Goal: Task Accomplishment & Management: Use online tool/utility

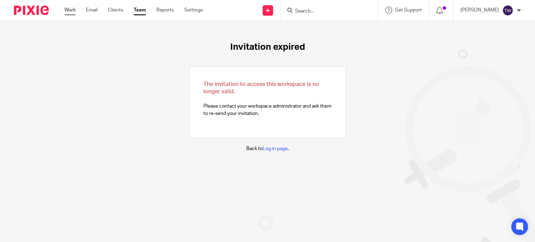
click at [69, 7] on link "Work" at bounding box center [69, 10] width 11 height 7
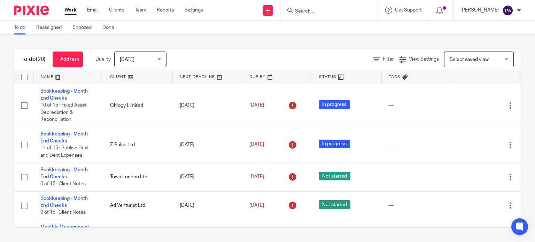
click at [309, 14] on form at bounding box center [331, 10] width 74 height 9
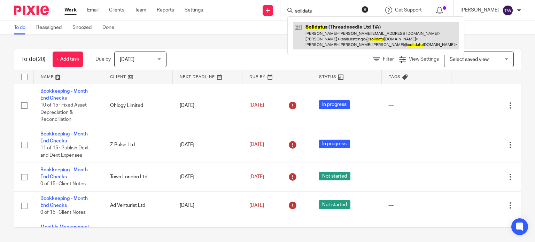
type input "solidatu"
click at [340, 41] on link at bounding box center [376, 36] width 166 height 28
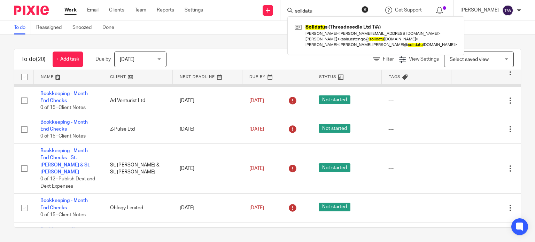
scroll to position [209, 0]
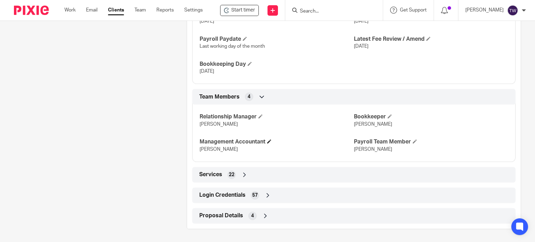
scroll to position [483, 0]
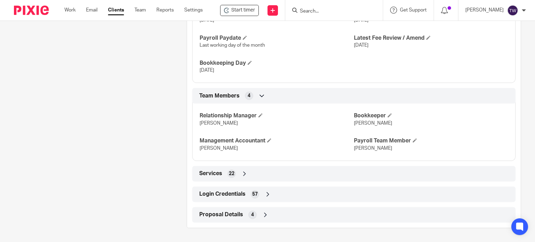
click at [248, 194] on div "Login Credentials 57" at bounding box center [354, 194] width 313 height 12
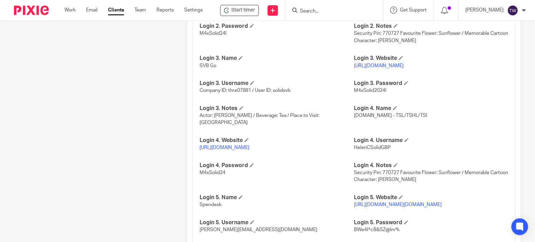
scroll to position [797, 0]
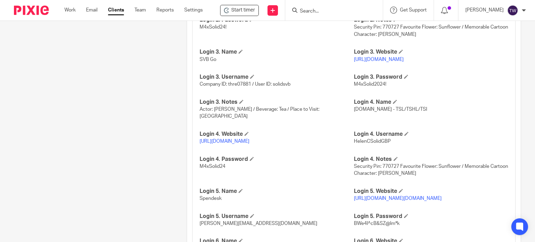
click at [222, 140] on link "https://www.hsbcnet.com/" at bounding box center [225, 141] width 50 height 5
click at [386, 141] on span "HelenCSolidGBP" at bounding box center [372, 141] width 37 height 5
drag, startPoint x: 387, startPoint y: 140, endPoint x: 350, endPoint y: 144, distance: 36.8
click at [354, 144] on p "HelenCSolidGBP" at bounding box center [431, 141] width 154 height 7
copy span "HelenCSolidGBP"
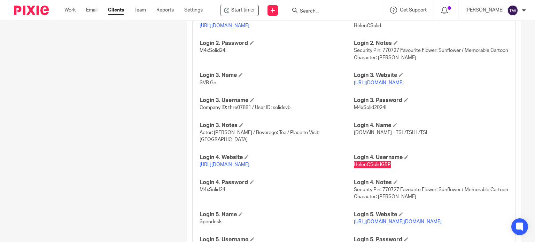
scroll to position [762, 0]
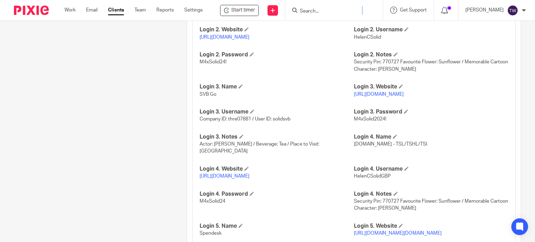
drag, startPoint x: 313, startPoint y: 23, endPoint x: 308, endPoint y: 16, distance: 8.2
click at [311, 18] on body "Work Email Clients Team Reports Settings Work Email Clients Team Reports Settin…" at bounding box center [267, 121] width 535 height 242
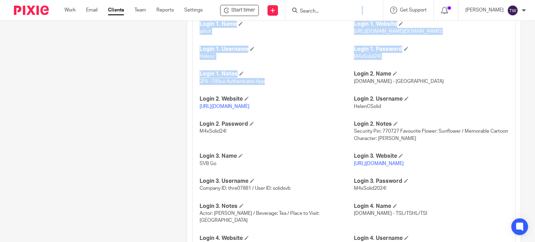
scroll to position [692, 0]
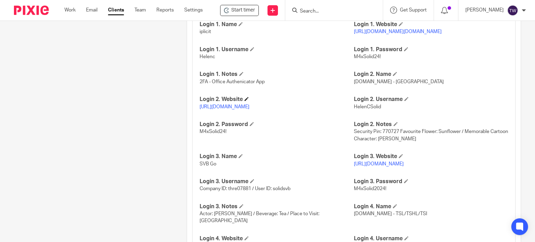
click at [323, 103] on h4 "Login 2. Website" at bounding box center [277, 99] width 154 height 7
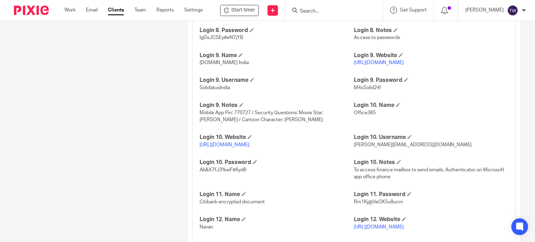
scroll to position [1180, 0]
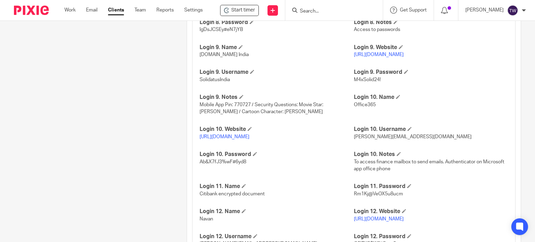
click at [370, 57] on link "https://www.hsbcnet.com/" at bounding box center [379, 54] width 50 height 5
drag, startPoint x: 230, startPoint y: 101, endPoint x: 194, endPoint y: 103, distance: 35.6
copy span "SolidatusIndia"
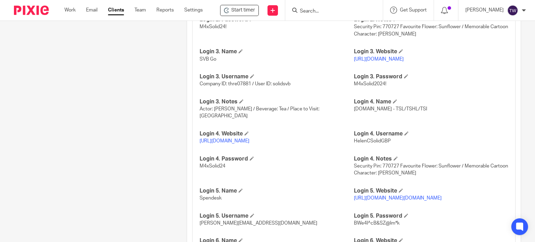
scroll to position [797, 0]
click at [70, 7] on link "Work" at bounding box center [69, 10] width 11 height 7
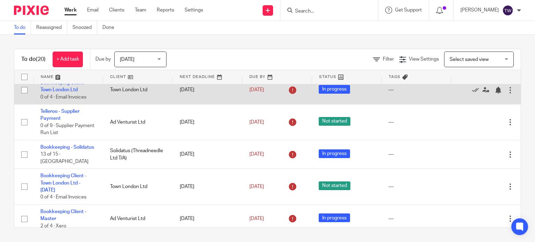
scroll to position [539, 0]
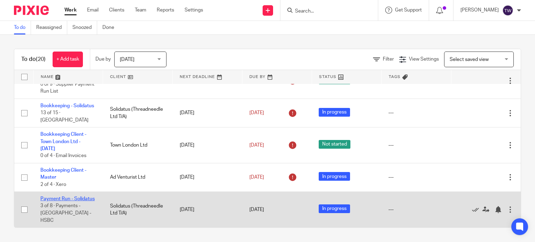
click at [58, 199] on link "Payment Run - Solidatus" at bounding box center [67, 198] width 54 height 5
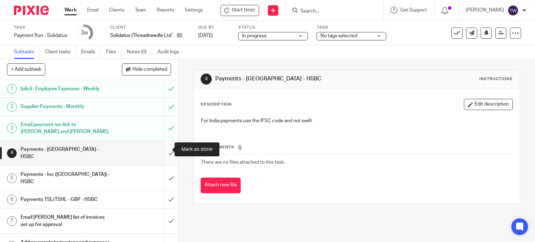
click at [163, 147] on input "submit" at bounding box center [89, 153] width 178 height 25
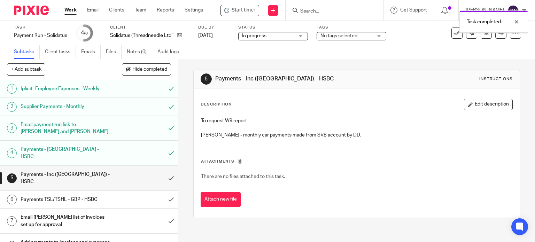
click at [164, 167] on input "submit" at bounding box center [89, 178] width 178 height 25
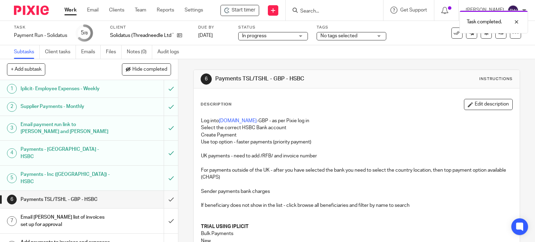
click at [165, 191] on input "submit" at bounding box center [89, 199] width 178 height 17
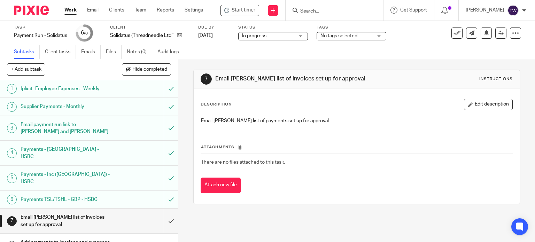
scroll to position [1, 0]
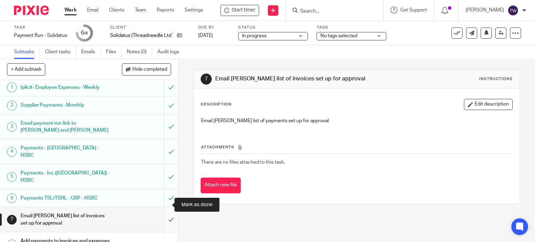
click at [167, 207] on input "submit" at bounding box center [89, 219] width 178 height 25
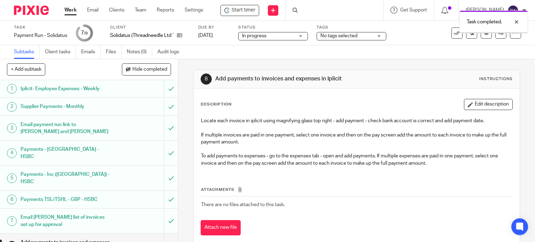
scroll to position [1, 0]
